Goal: Obtain resource: Obtain resource

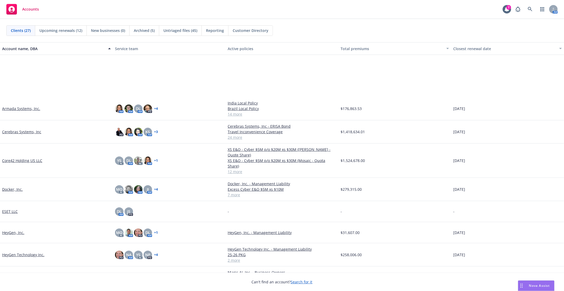
scroll to position [117, 0]
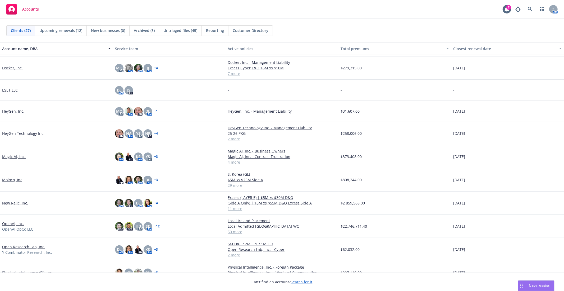
click at [15, 177] on link "Moloco, Inc" at bounding box center [12, 180] width 20 height 6
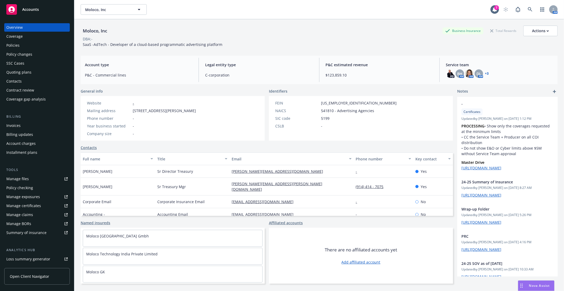
click at [35, 182] on link "Manage files" at bounding box center [37, 179] width 66 height 8
click at [18, 45] on div "Policies" at bounding box center [12, 45] width 13 height 8
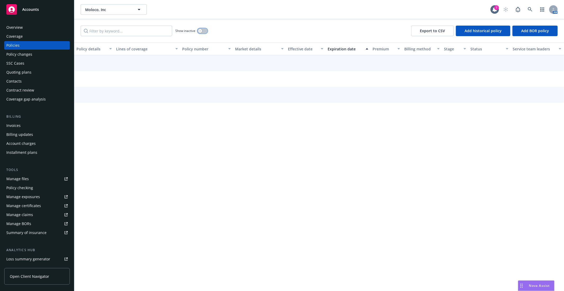
click at [205, 30] on button "button" at bounding box center [202, 30] width 10 height 5
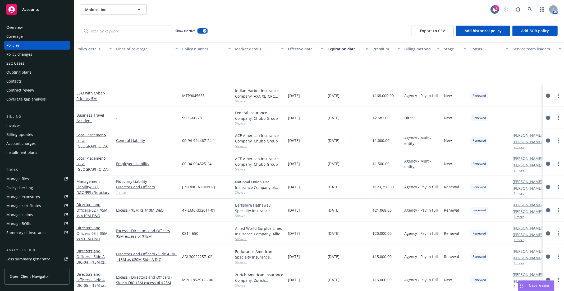
scroll to position [558, 0]
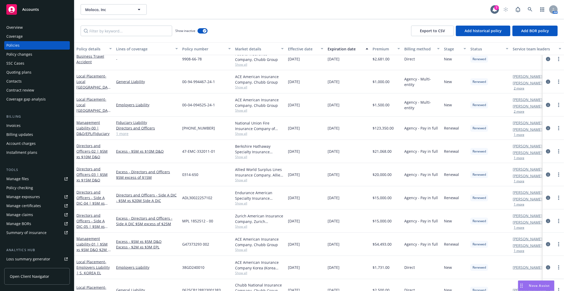
click at [24, 177] on div "Manage files" at bounding box center [17, 179] width 22 height 8
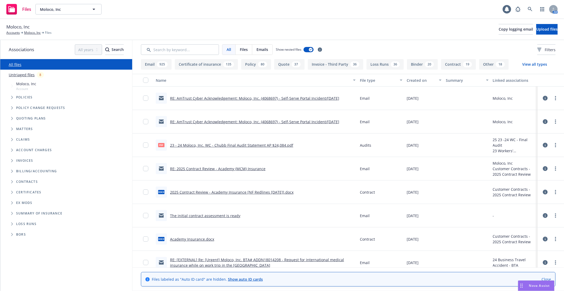
click at [16, 100] on div "Policies" at bounding box center [69, 97] width 127 height 11
click at [11, 98] on span "Tree Example" at bounding box center [12, 97] width 8 height 8
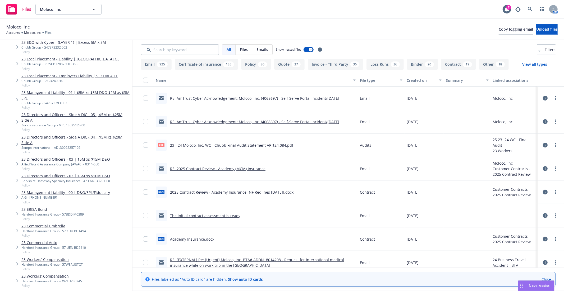
scroll to position [1002, 0]
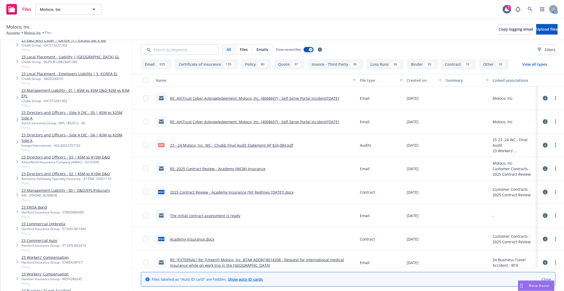
click at [37, 255] on link "23 Workers' Compensation" at bounding box center [51, 258] width 61 height 6
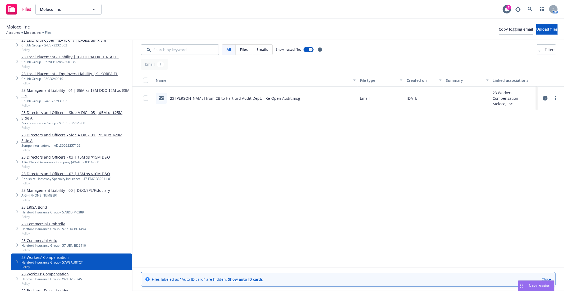
click at [548, 280] on link "Close" at bounding box center [546, 280] width 10 height 6
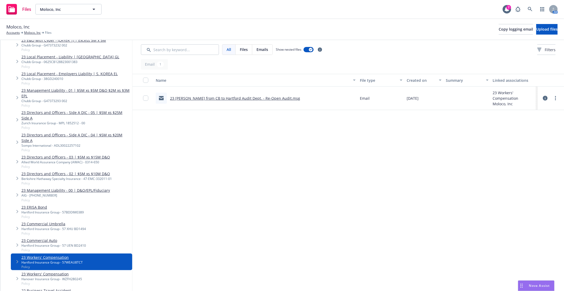
click at [386, 173] on div "Name File type Created on Summary Linked associations 23 WC - EM from CB to Har…" at bounding box center [347, 171] width 431 height 194
click at [419, 193] on div "Name File type Created on Summary Linked associations 23 WC - EM from CB to Har…" at bounding box center [347, 171] width 431 height 194
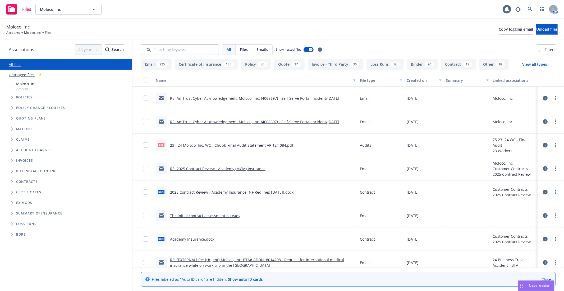
click at [13, 97] on icon "Tree Example" at bounding box center [12, 97] width 2 height 3
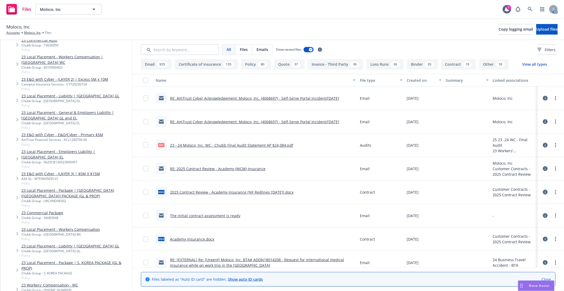
scroll to position [748, 0]
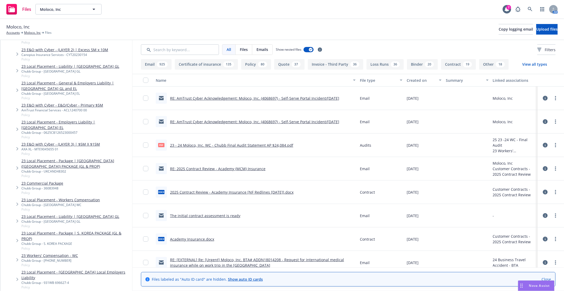
click at [40, 253] on link "23 Workers' Compensation - WC" at bounding box center [49, 256] width 57 height 6
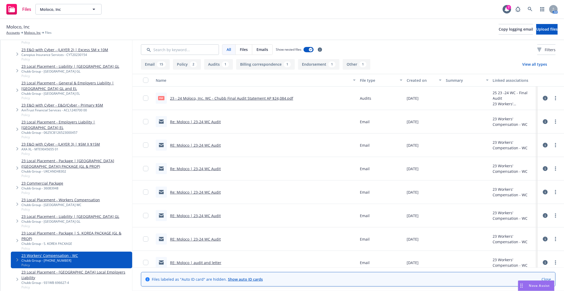
click at [230, 98] on link "23 - 24 Moloco, Inc. WC - Chubb Final Audit Statement AP $24,084.pdf" at bounding box center [231, 98] width 123 height 5
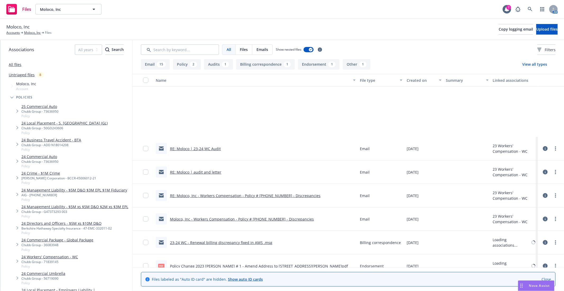
scroll to position [176, 0]
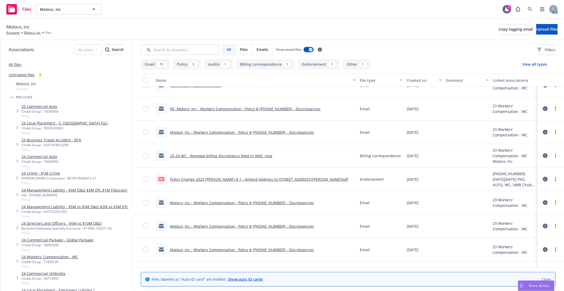
click at [226, 109] on link "RE: Moloco, Inc - Workers Compensation - Policy # [PHONE_NUMBER] - Discrepancies" at bounding box center [245, 108] width 150 height 5
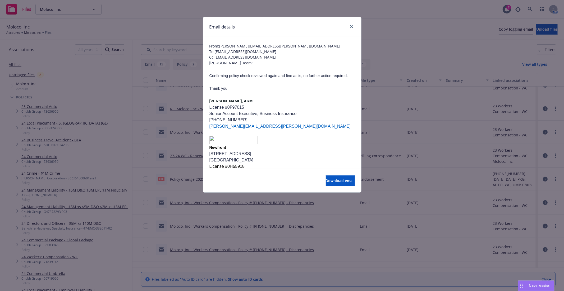
scroll to position [29, 0]
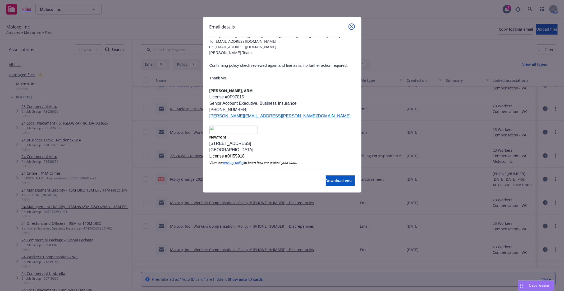
click at [352, 26] on icon "close" at bounding box center [351, 26] width 3 height 3
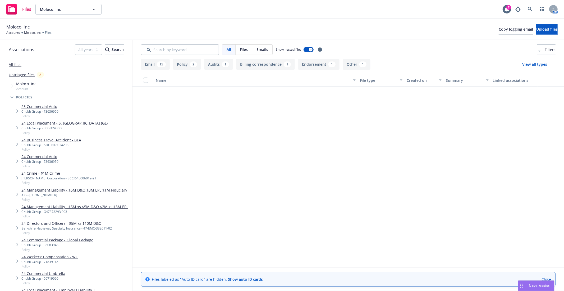
scroll to position [0, 0]
